Goal: Complete application form

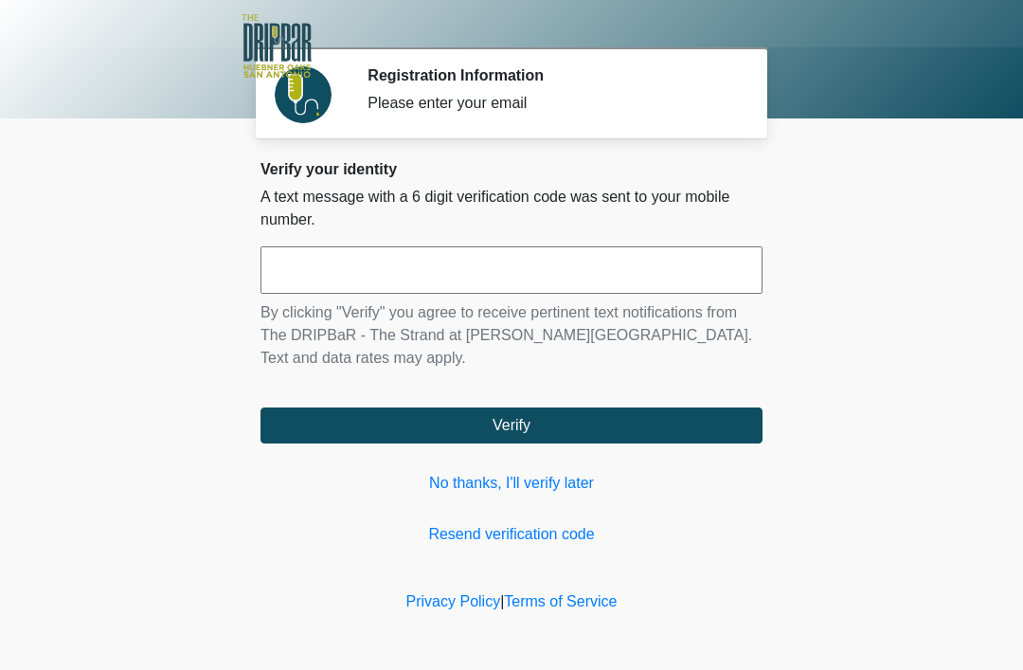
click at [553, 484] on link "No thanks, I'll verify later" at bounding box center [511, 483] width 502 height 23
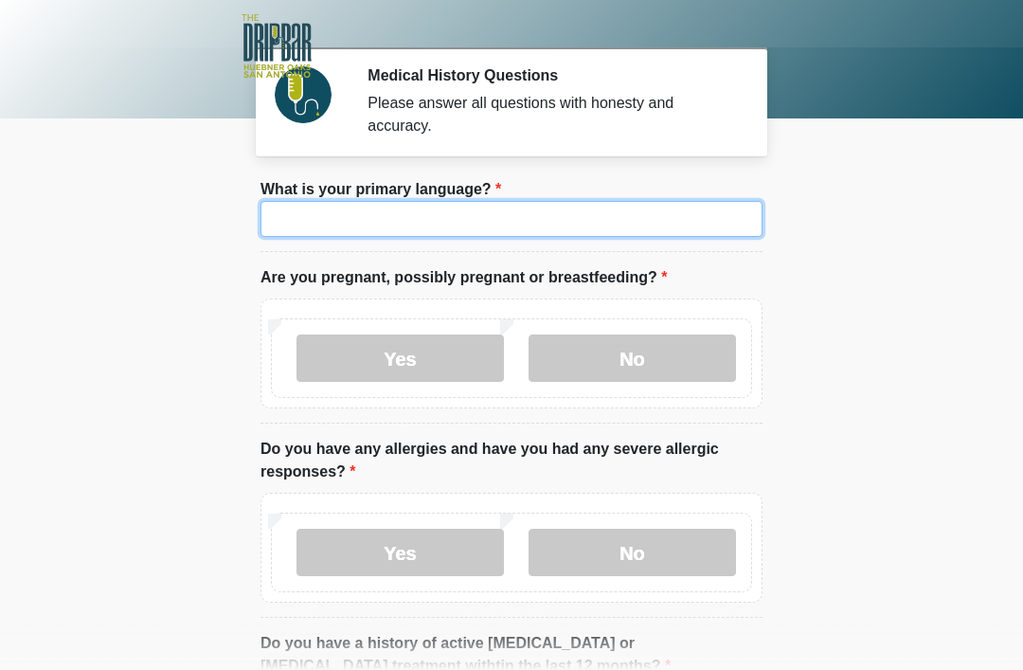
click at [546, 220] on input "What is your primary language?" at bounding box center [511, 219] width 502 height 36
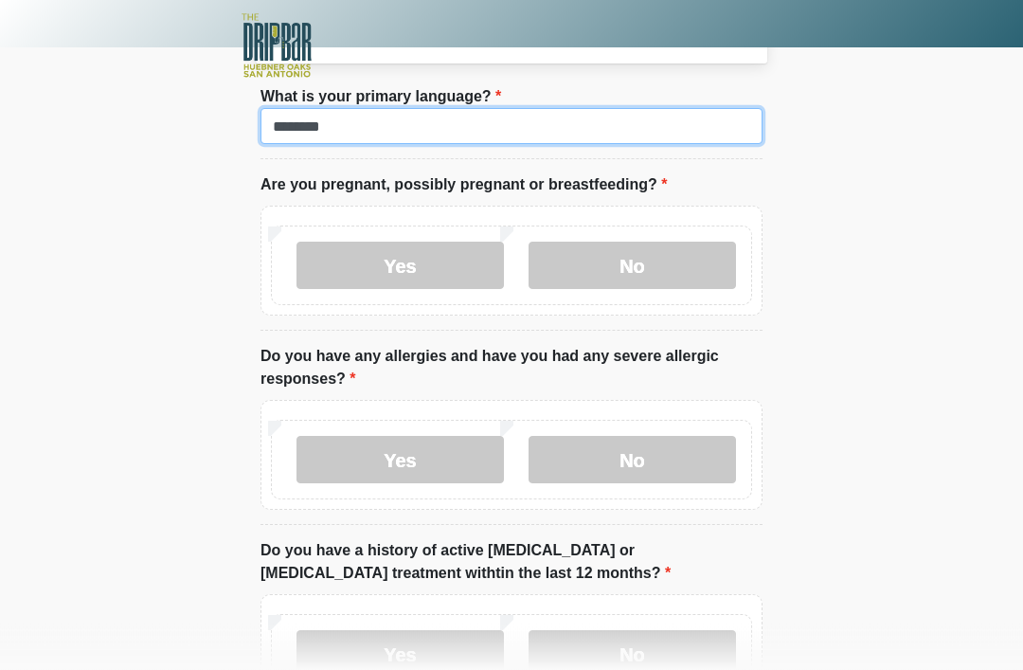
scroll to position [93, 0]
type input "*******"
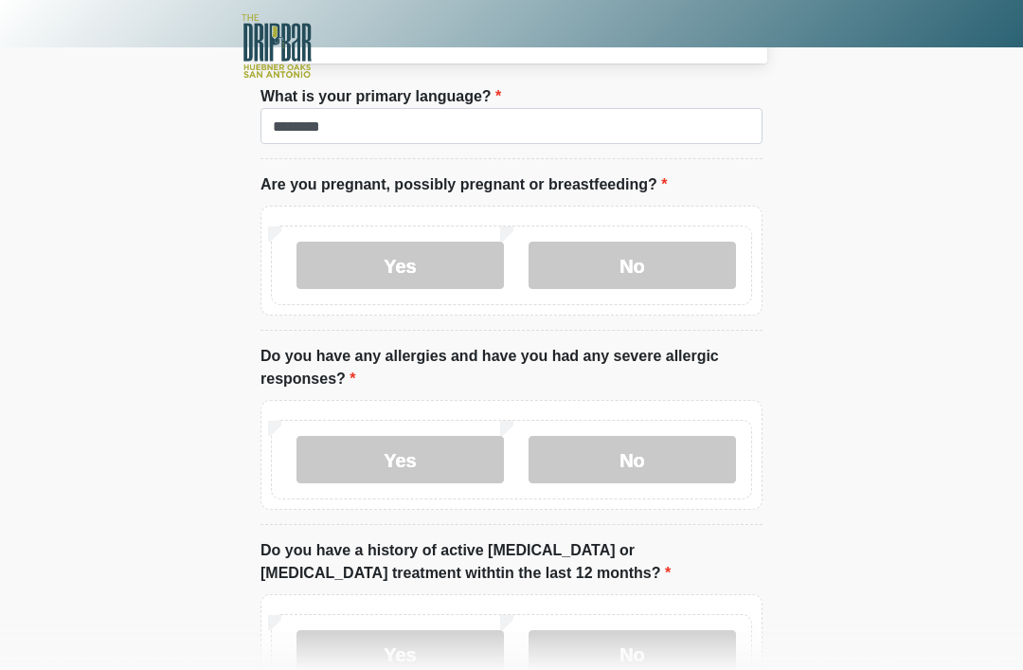
click at [650, 281] on label "No" at bounding box center [631, 264] width 207 height 47
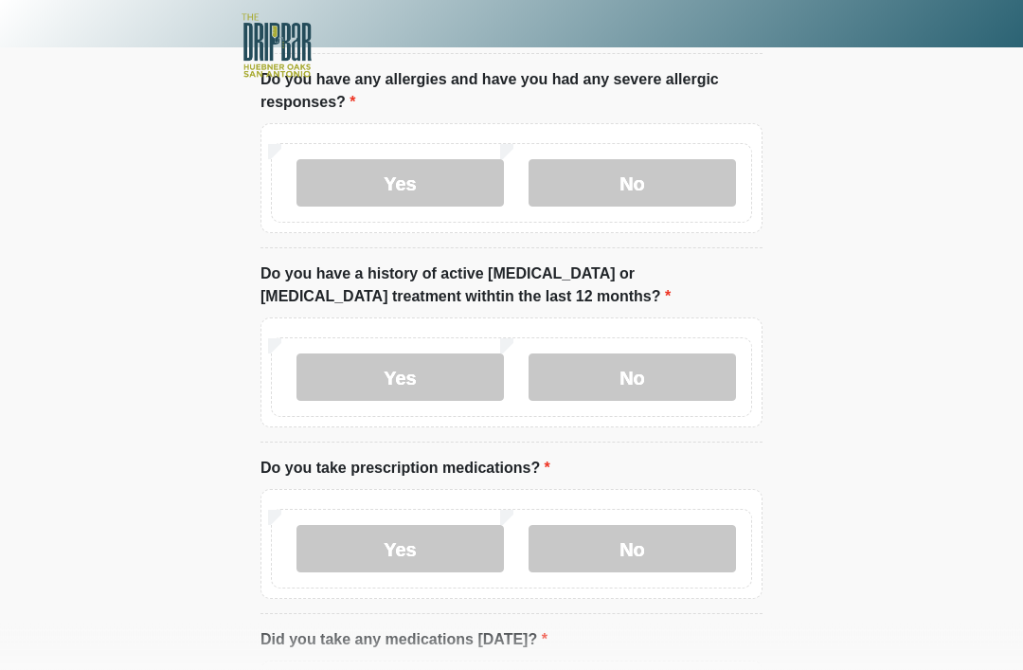
scroll to position [369, 0]
click at [683, 170] on label "No" at bounding box center [631, 182] width 207 height 47
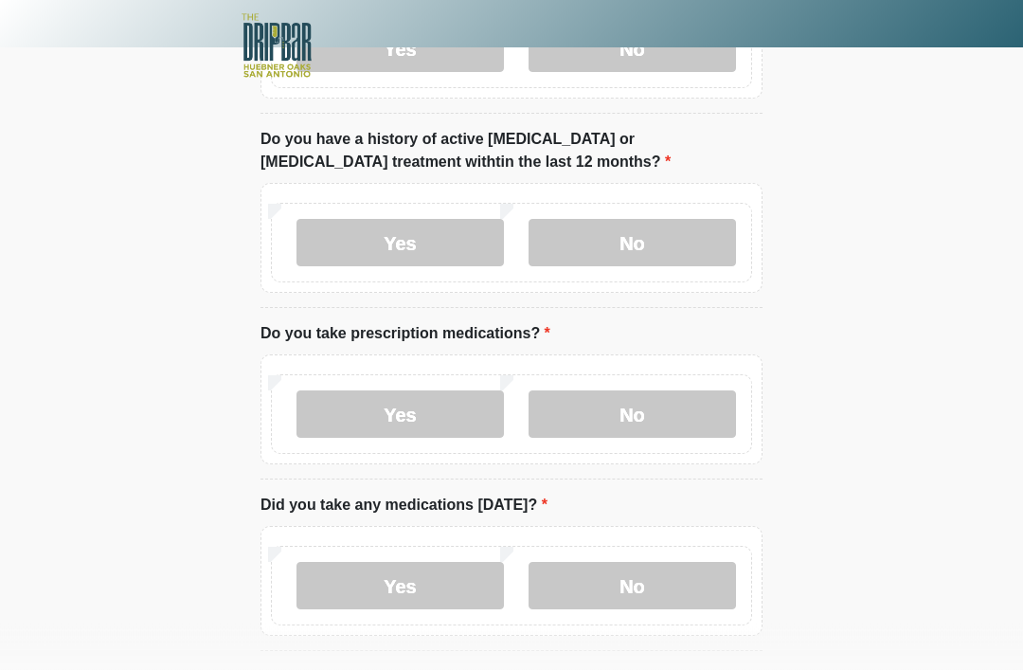
scroll to position [504, 0]
click at [684, 237] on label "No" at bounding box center [631, 242] width 207 height 47
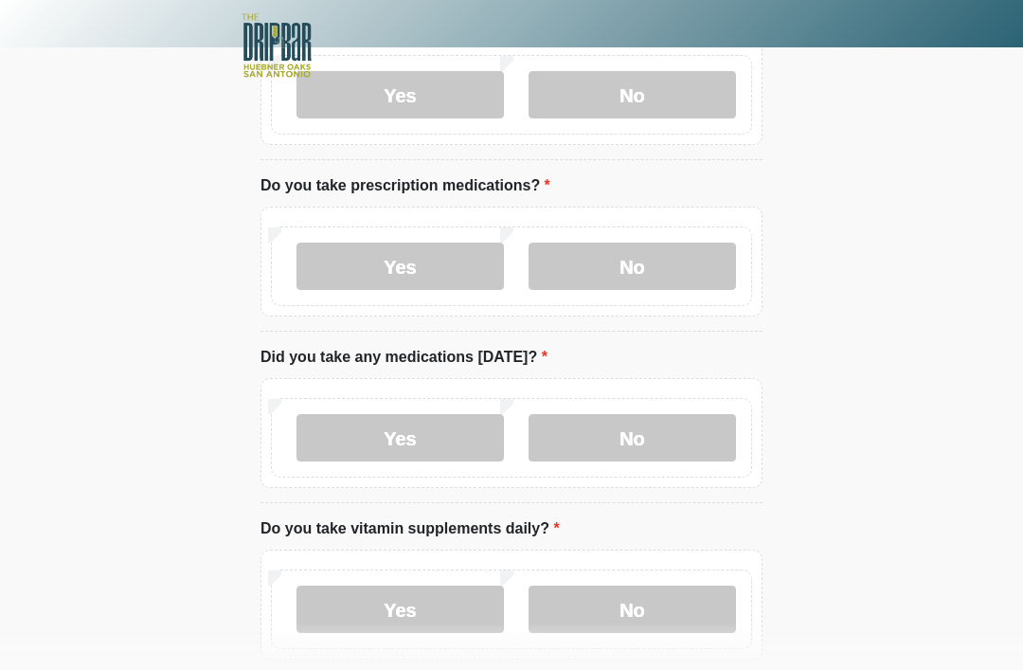
scroll to position [652, 0]
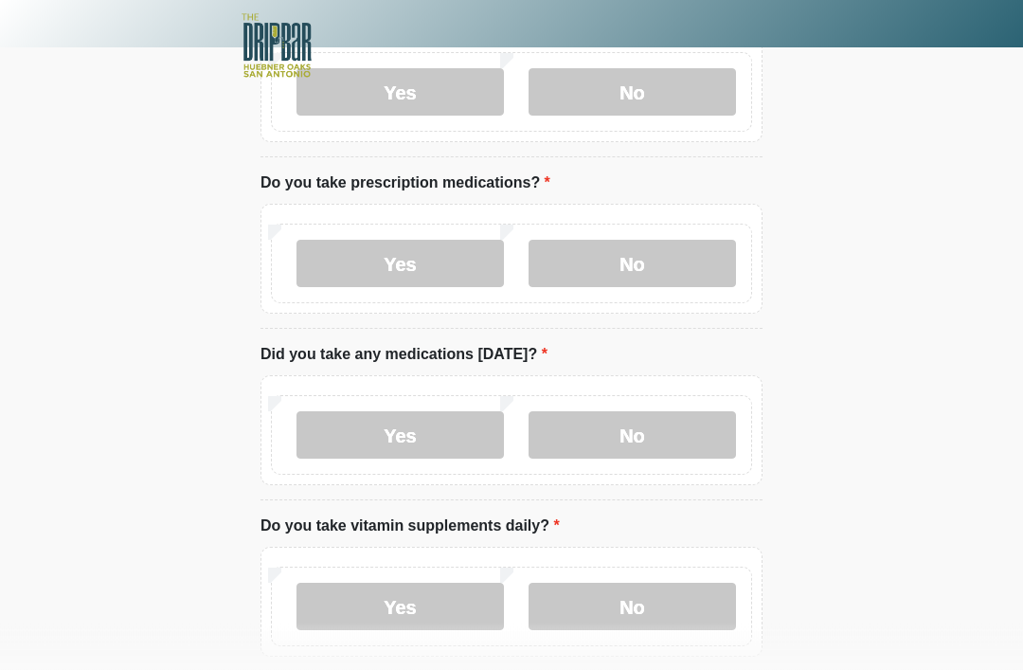
click at [436, 263] on label "Yes" at bounding box center [399, 264] width 207 height 47
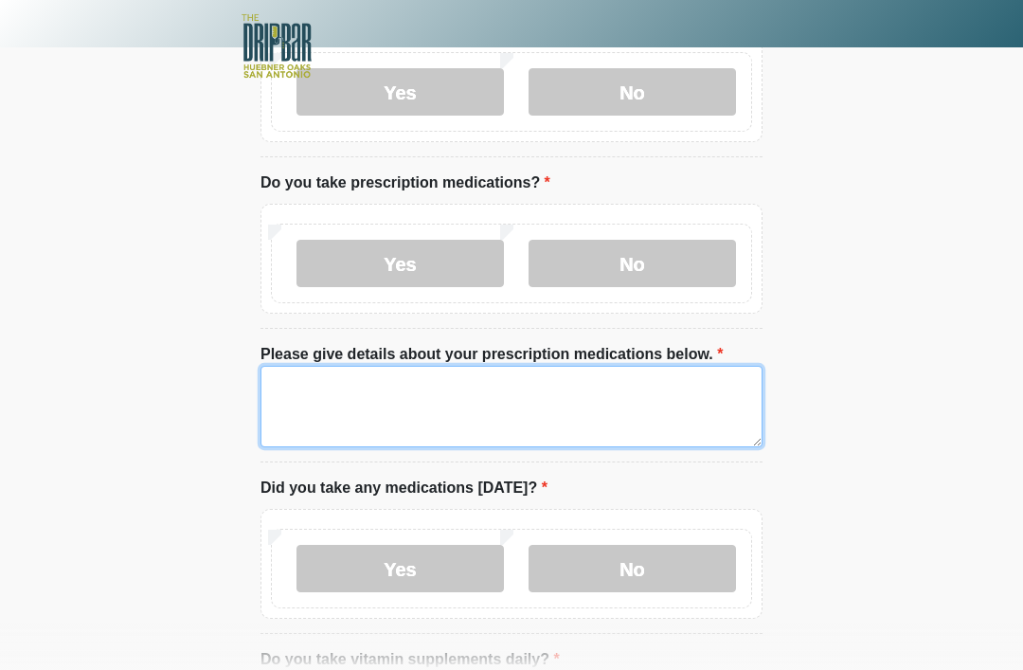
click at [443, 392] on textarea "Please give details about your prescription medications below." at bounding box center [511, 406] width 502 height 81
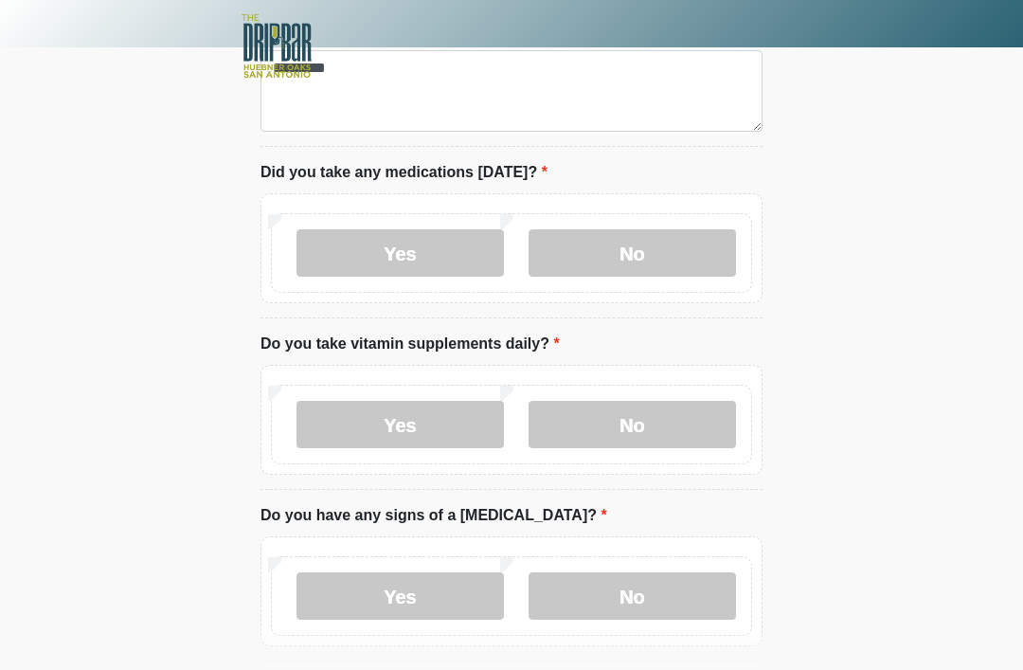
scroll to position [971, 0]
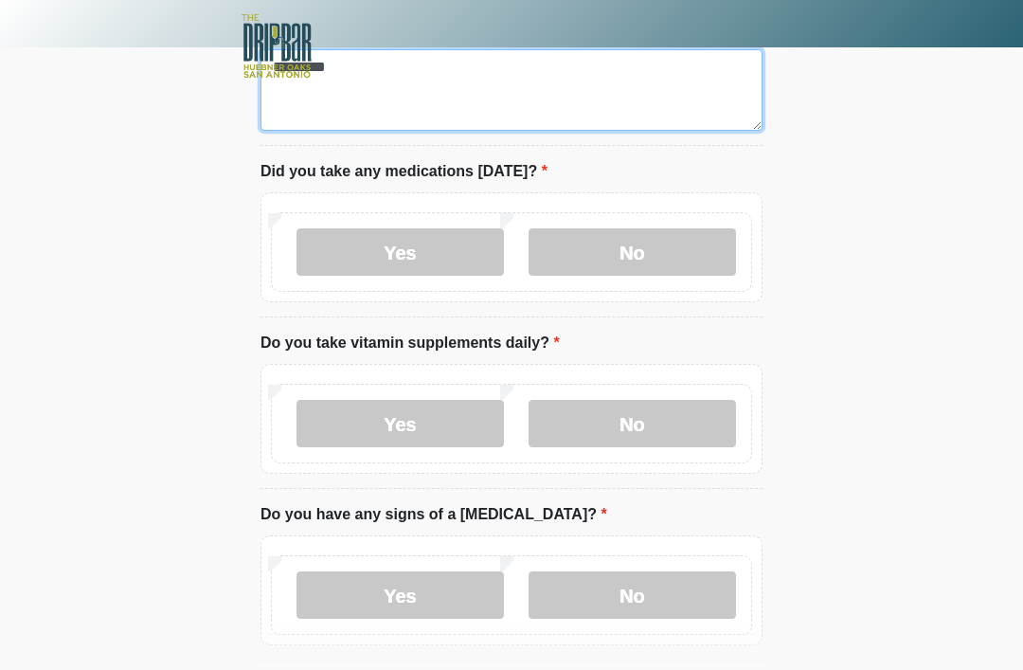
type textarea "********"
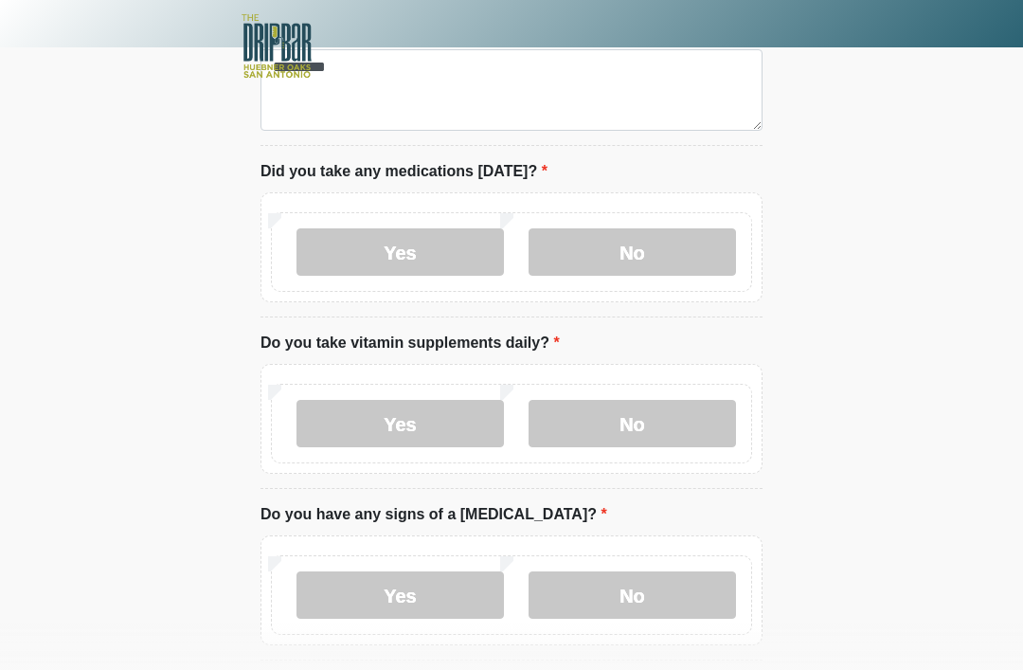
click at [682, 247] on label "No" at bounding box center [631, 251] width 207 height 47
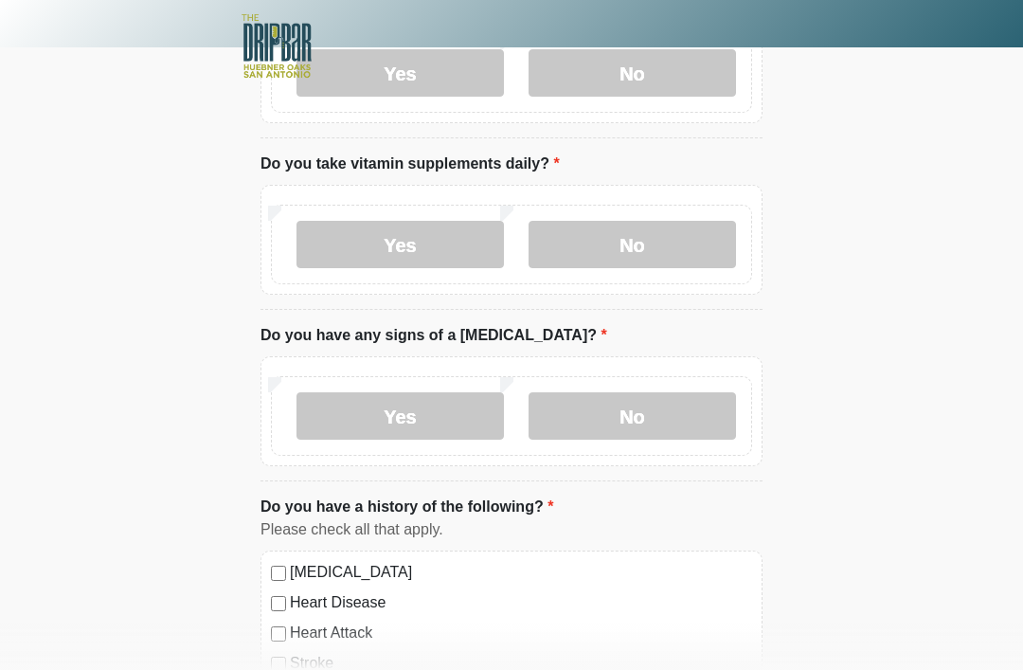
scroll to position [1152, 0]
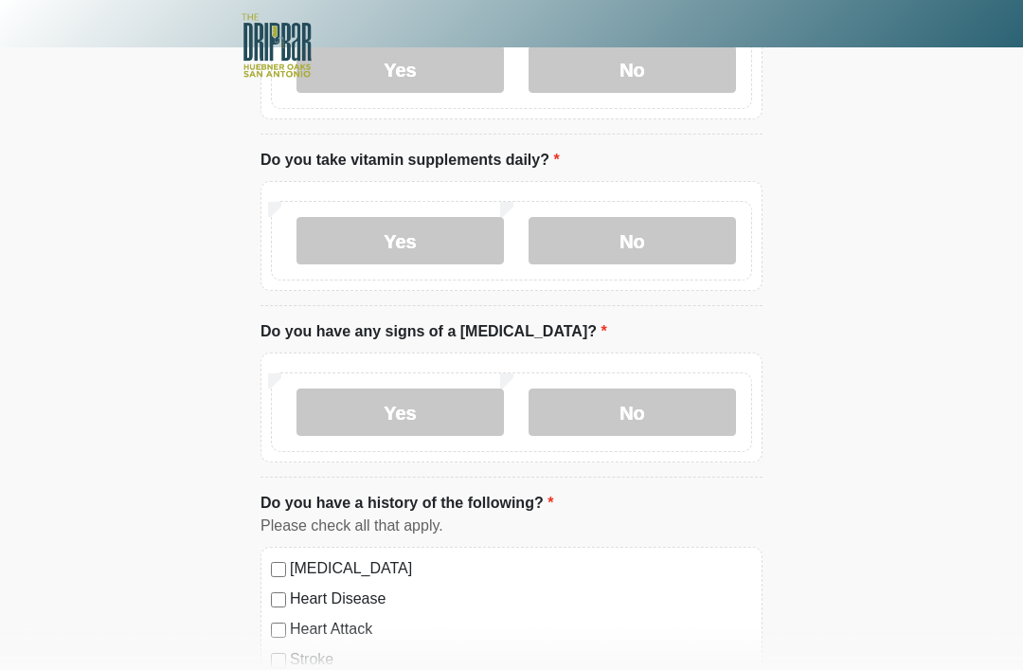
click at [695, 226] on label "No" at bounding box center [631, 241] width 207 height 47
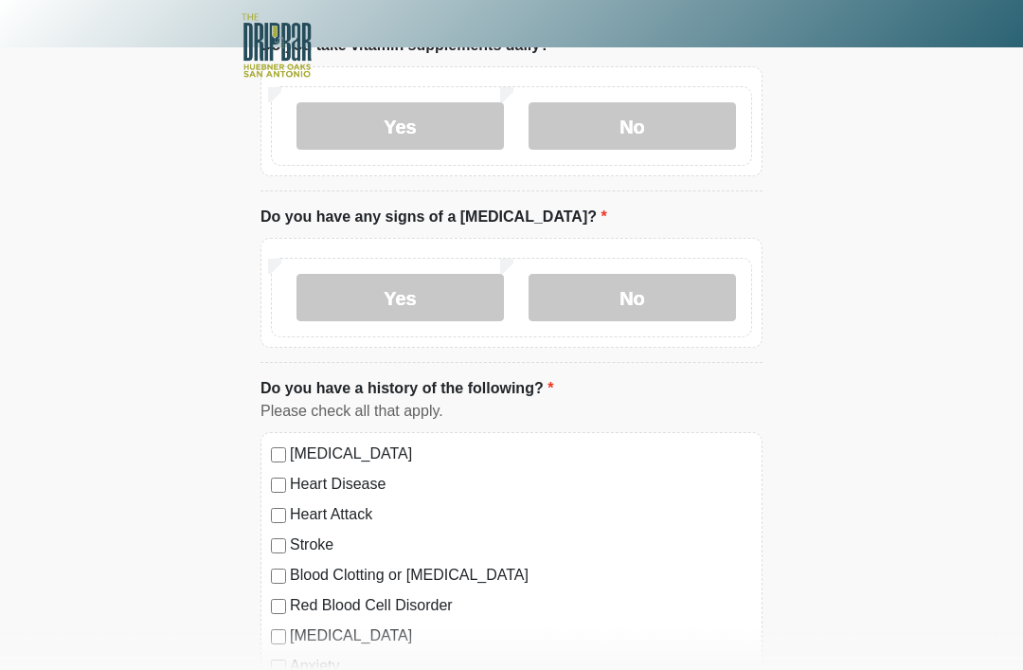
scroll to position [1273, 0]
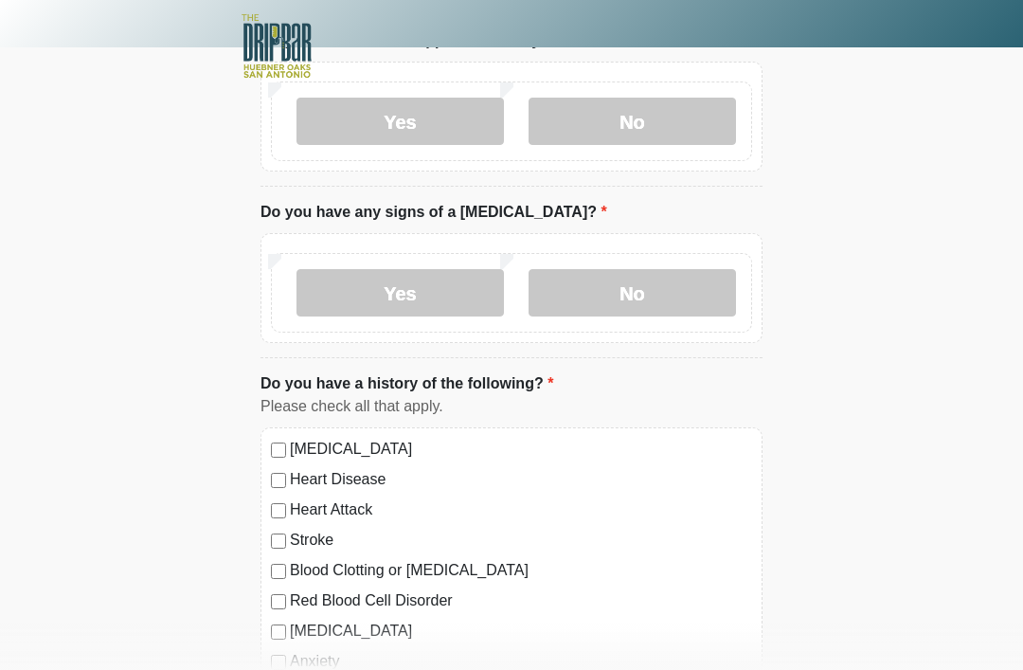
click at [677, 289] on label "No" at bounding box center [631, 292] width 207 height 47
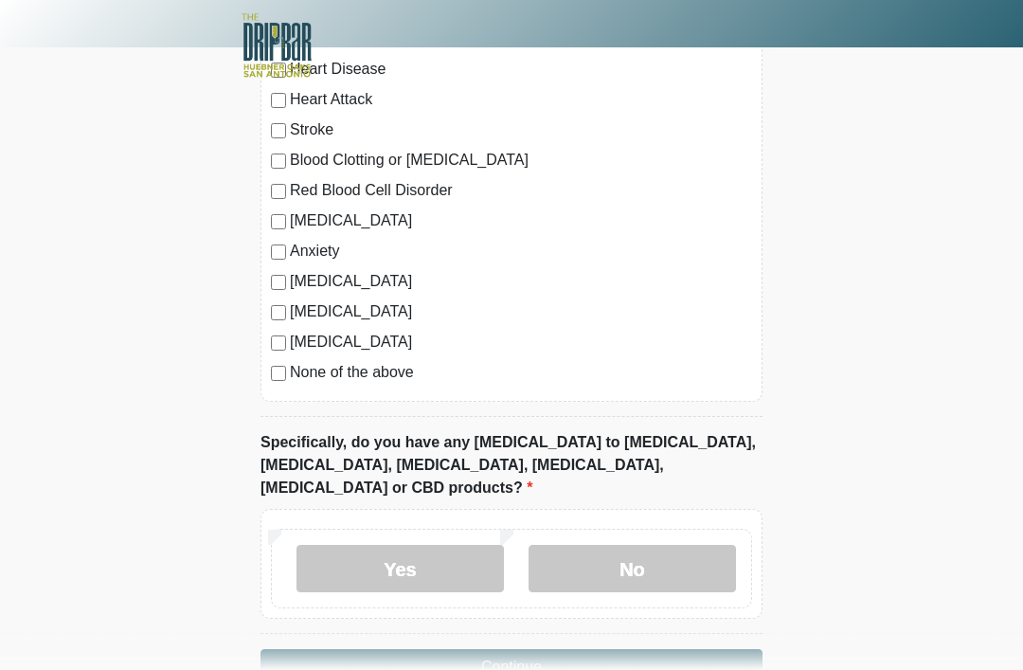
scroll to position [1712, 0]
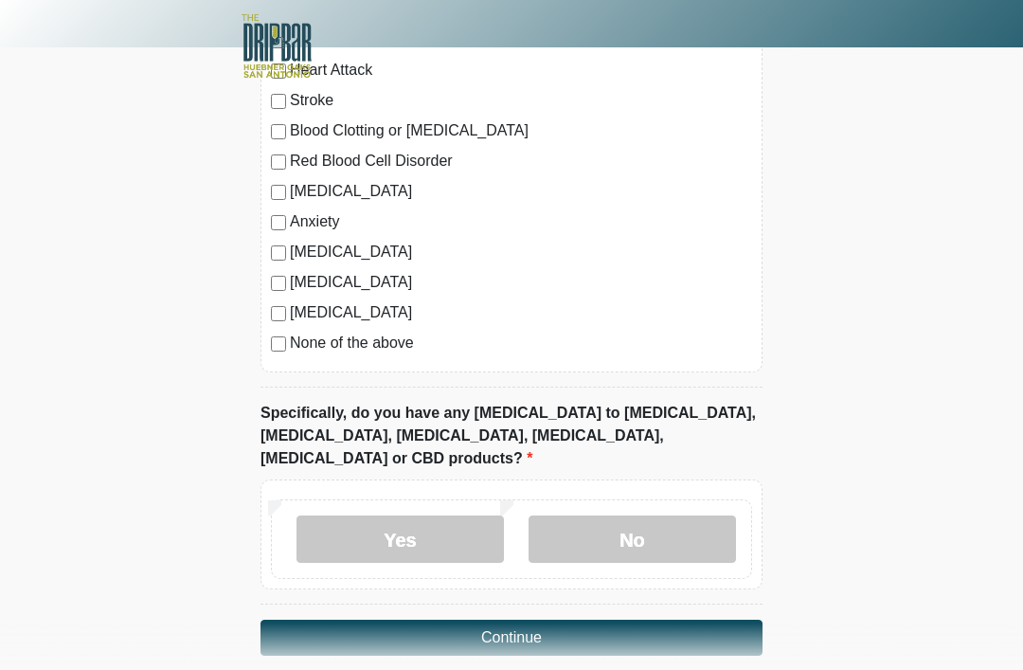
click at [662, 515] on label "No" at bounding box center [631, 538] width 207 height 47
click at [626, 619] on button "Continue" at bounding box center [511, 637] width 502 height 36
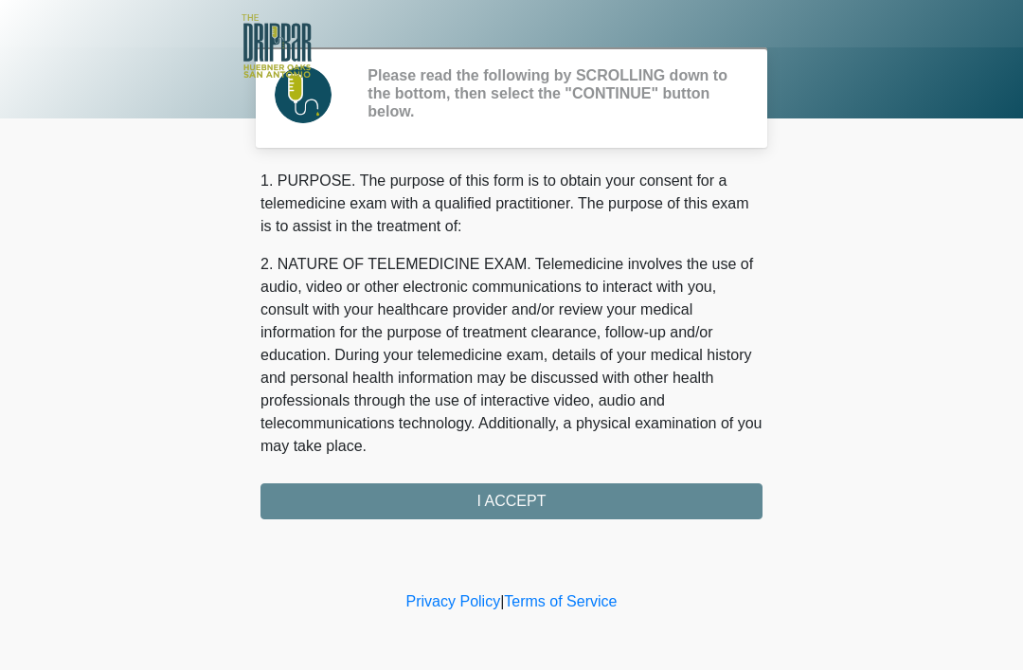
scroll to position [0, 0]
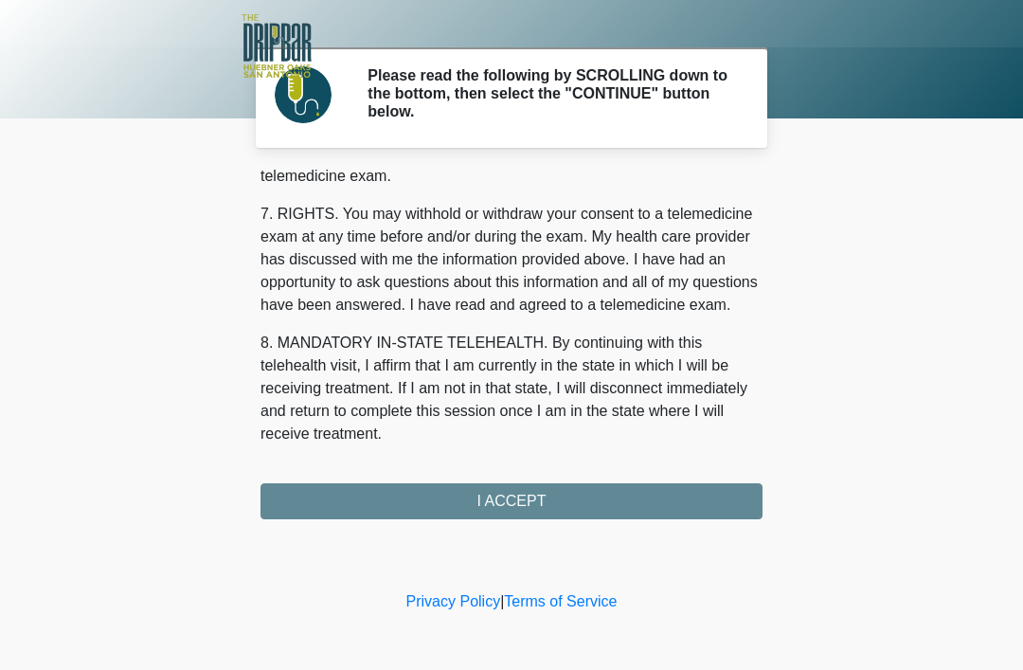
click at [614, 497] on button "I ACCEPT" at bounding box center [511, 501] width 502 height 36
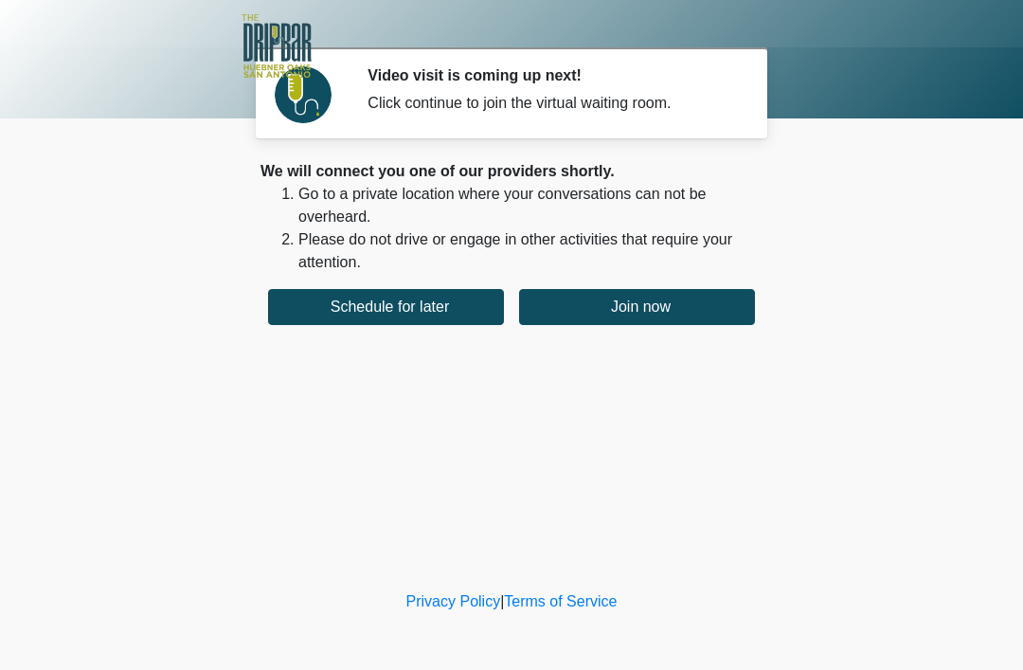
click at [663, 306] on button "Join now" at bounding box center [637, 307] width 236 height 36
